Goal: Navigation & Orientation: Find specific page/section

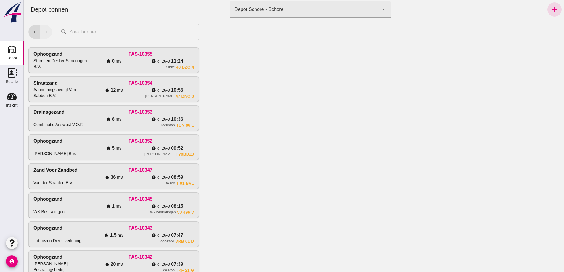
click at [16, 52] on icon "Depot" at bounding box center [11, 48] width 9 height 9
click at [11, 103] on div "Inzicht" at bounding box center [12, 105] width 12 height 8
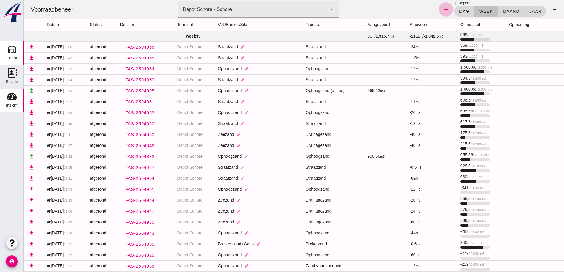
click at [12, 54] on div "Depot" at bounding box center [12, 58] width 11 height 8
